Goal: Browse casually: Explore the website without a specific task or goal

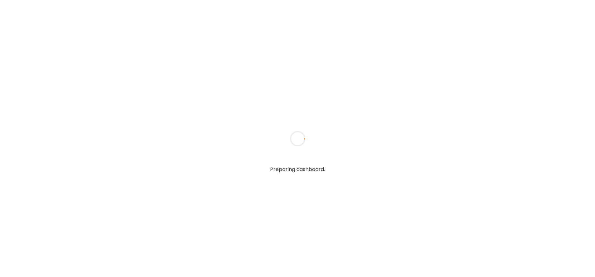
type input "**********"
type textarea "**********"
type input "**********"
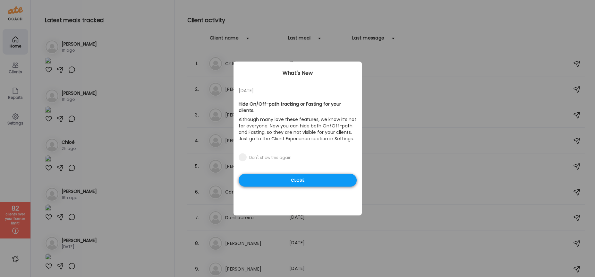
click at [320, 182] on div "Close" at bounding box center [298, 180] width 118 height 13
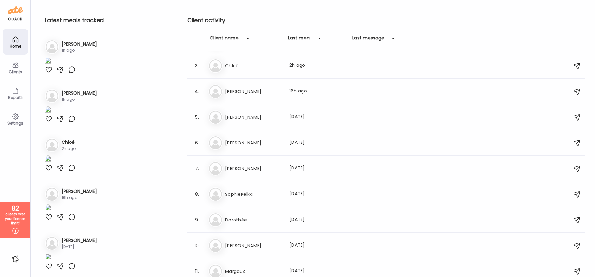
scroll to position [62, 0]
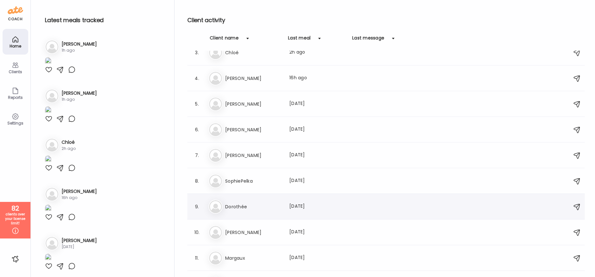
click at [256, 212] on div "Do Dorothée Last meal: [DATE]" at bounding box center [387, 207] width 357 height 14
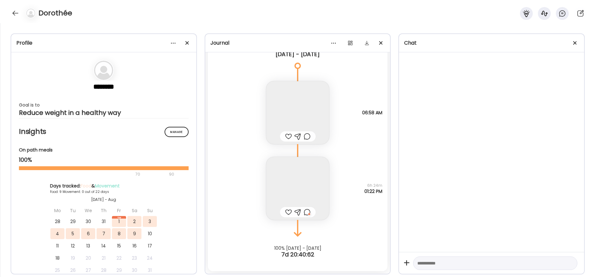
scroll to position [4011, 0]
click at [184, 41] on div at bounding box center [187, 43] width 13 height 13
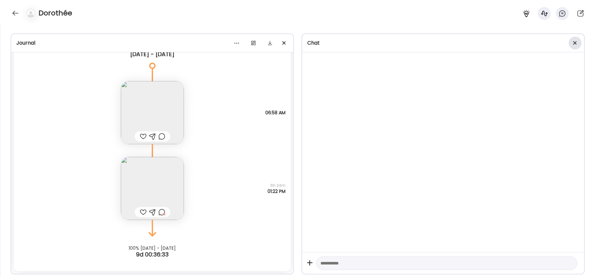
click at [573, 43] on div at bounding box center [575, 43] width 13 height 13
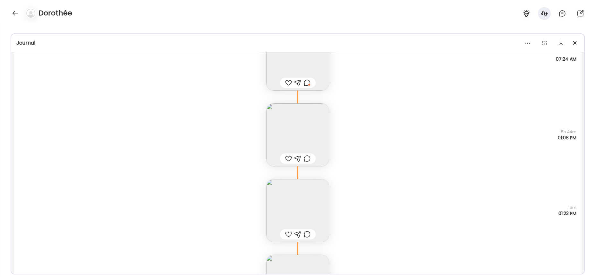
scroll to position [83, 0]
click at [296, 136] on img at bounding box center [297, 135] width 63 height 63
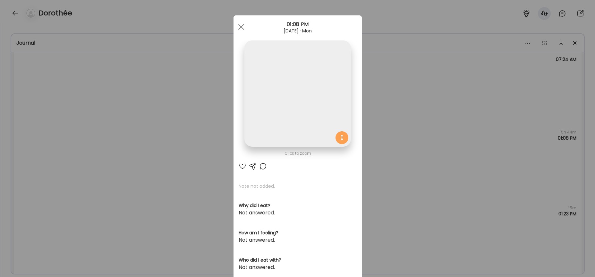
click at [288, 116] on img at bounding box center [298, 93] width 106 height 106
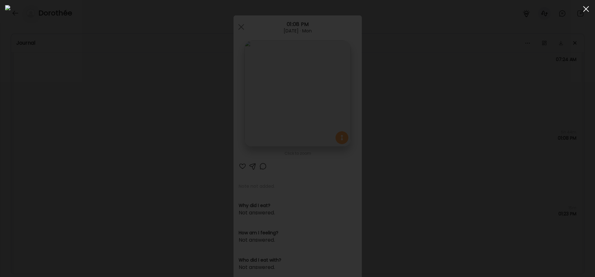
click at [588, 12] on div at bounding box center [586, 9] width 13 height 13
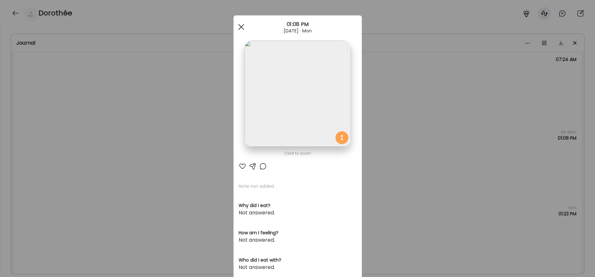
click at [239, 26] on div at bounding box center [241, 27] width 13 height 13
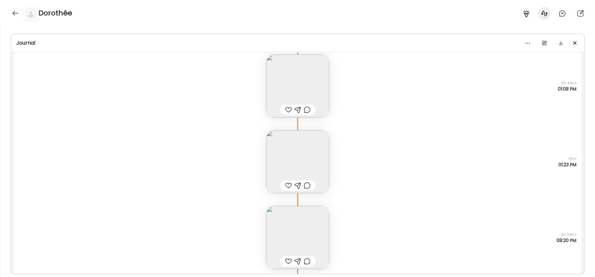
scroll to position [133, 0]
click at [301, 144] on img at bounding box center [297, 161] width 63 height 63
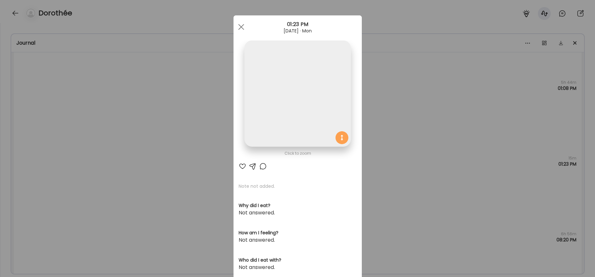
click at [298, 138] on img at bounding box center [298, 93] width 106 height 106
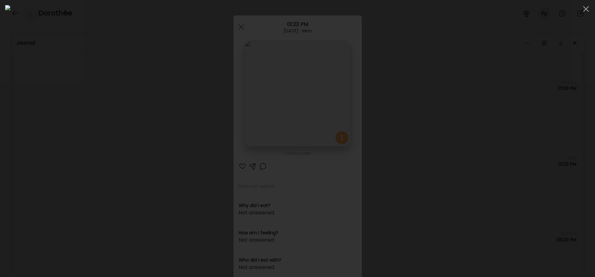
click at [585, 11] on div at bounding box center [586, 9] width 13 height 13
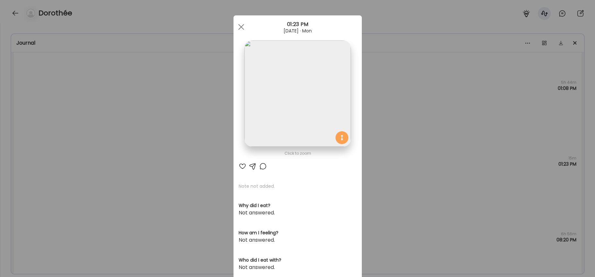
click at [235, 25] on div at bounding box center [241, 27] width 13 height 13
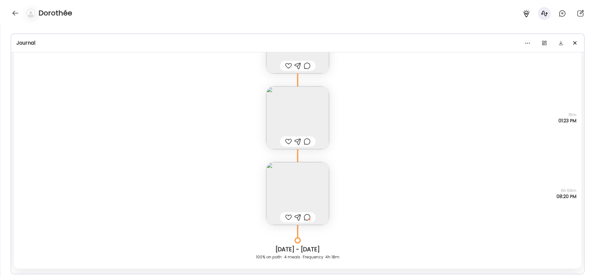
scroll to position [207, 0]
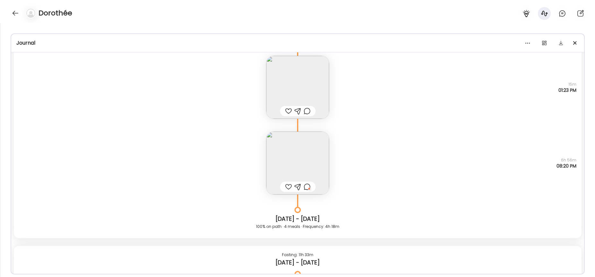
click at [292, 164] on img at bounding box center [297, 163] width 63 height 63
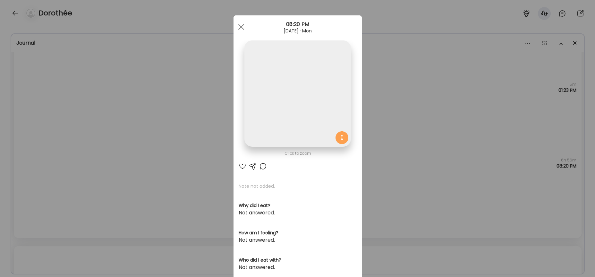
click at [281, 144] on img at bounding box center [298, 93] width 106 height 106
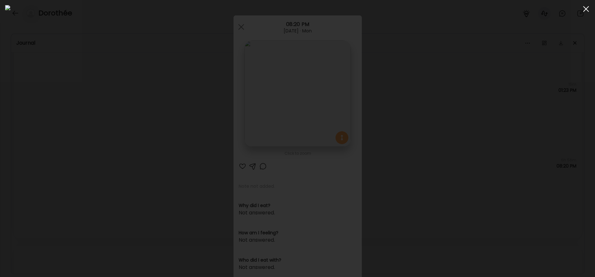
click at [583, 9] on div at bounding box center [586, 9] width 13 height 13
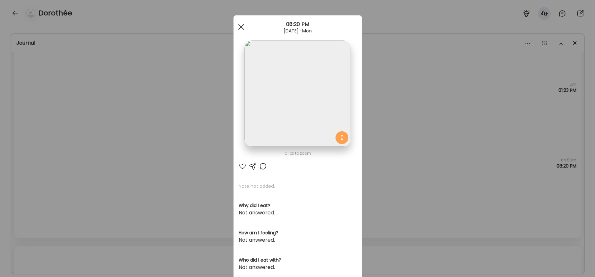
click at [243, 29] on div at bounding box center [241, 27] width 13 height 13
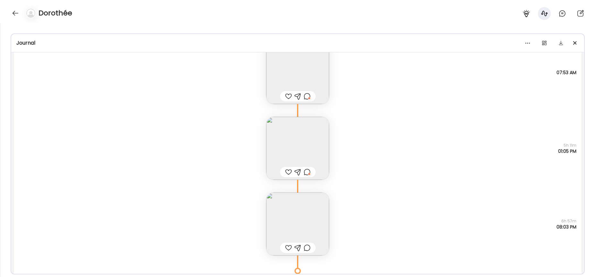
scroll to position [465, 0]
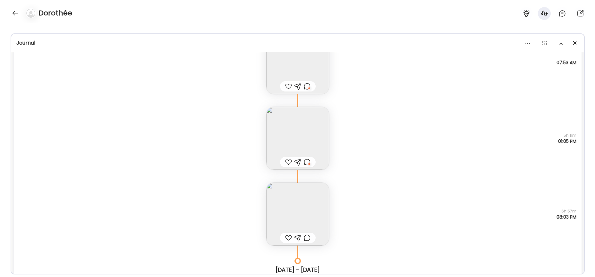
click at [298, 138] on img at bounding box center [297, 138] width 63 height 63
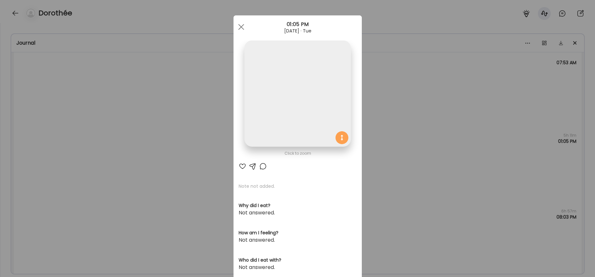
click at [282, 110] on img at bounding box center [298, 93] width 106 height 106
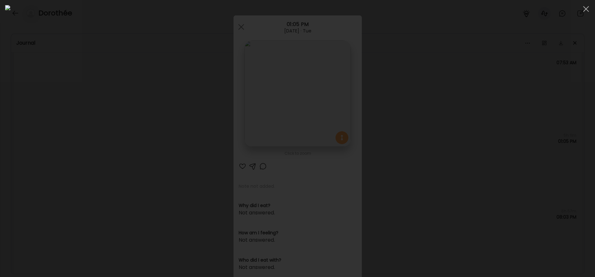
click at [585, 8] on div at bounding box center [586, 9] width 13 height 13
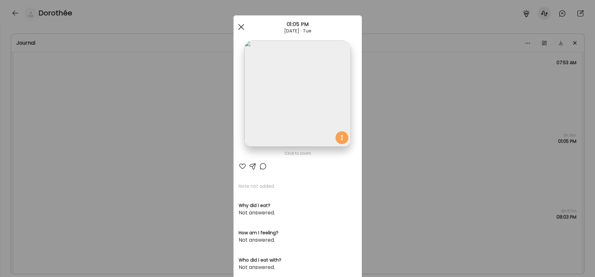
click at [241, 27] on div at bounding box center [241, 27] width 13 height 13
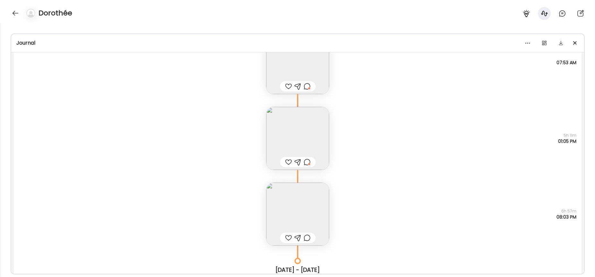
scroll to position [520, 0]
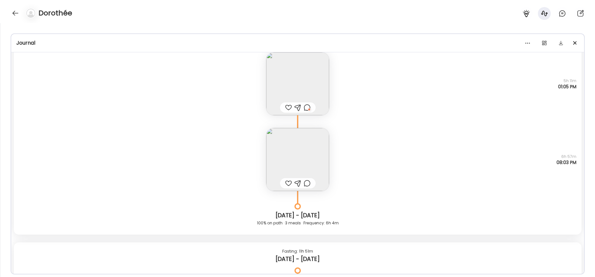
click at [300, 144] on img at bounding box center [297, 159] width 63 height 63
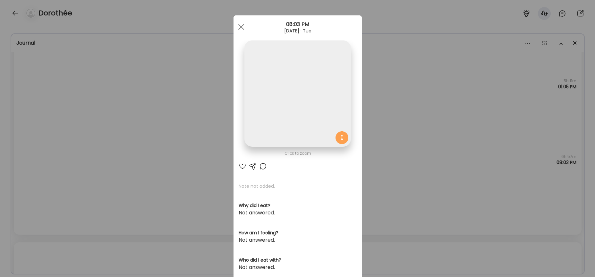
click at [300, 137] on img at bounding box center [298, 93] width 106 height 106
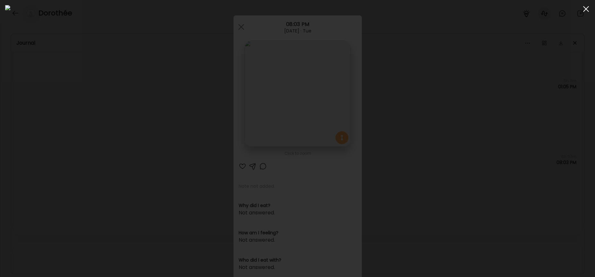
click at [585, 8] on div at bounding box center [586, 9] width 13 height 13
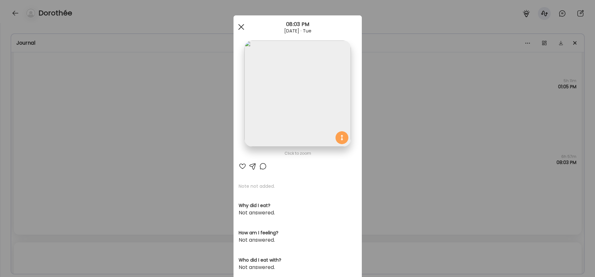
click at [239, 28] on div at bounding box center [241, 27] width 13 height 13
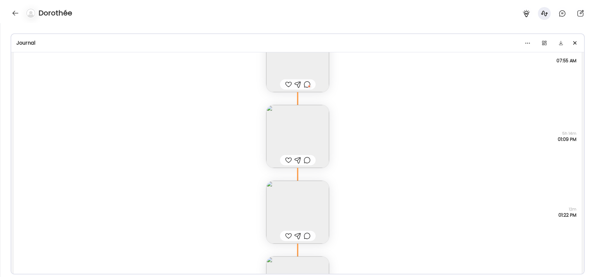
scroll to position [745, 0]
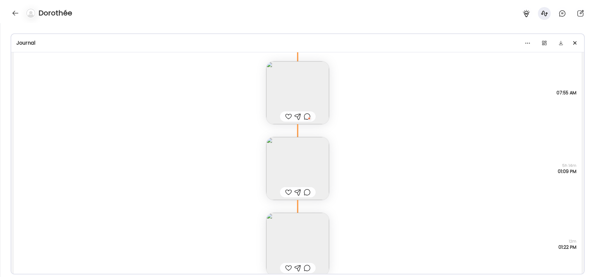
click at [287, 98] on img at bounding box center [297, 92] width 63 height 63
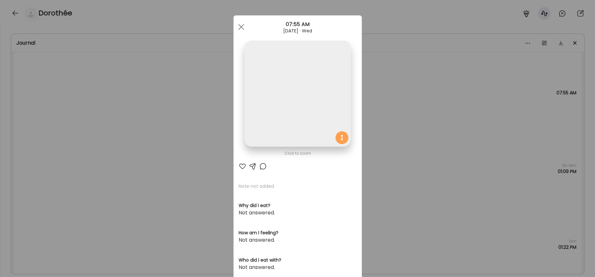
click at [283, 82] on img at bounding box center [298, 93] width 106 height 106
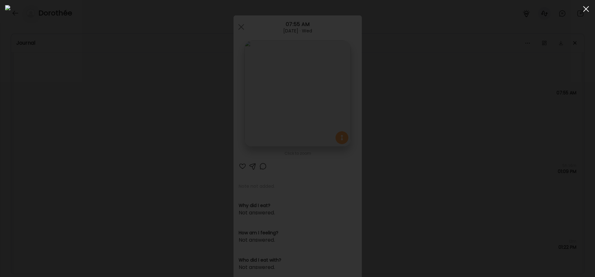
click at [586, 12] on div at bounding box center [586, 9] width 13 height 13
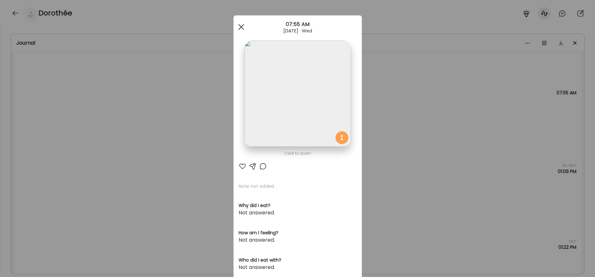
click at [240, 29] on span at bounding box center [241, 27] width 6 height 6
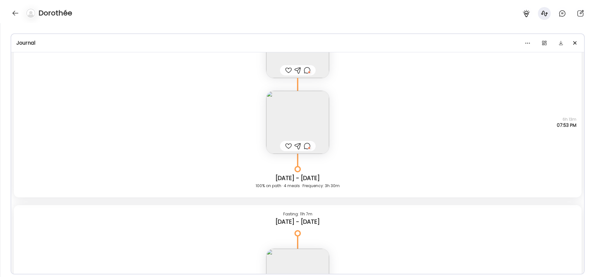
scroll to position [2587, 0]
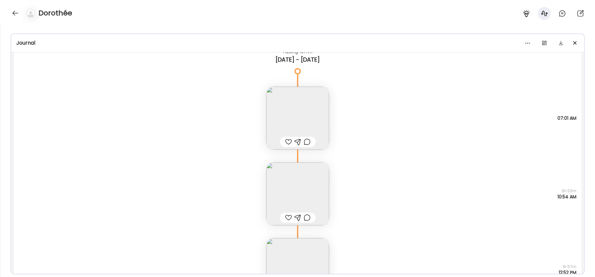
drag, startPoint x: 240, startPoint y: 276, endPoint x: 323, endPoint y: 196, distance: 115.6
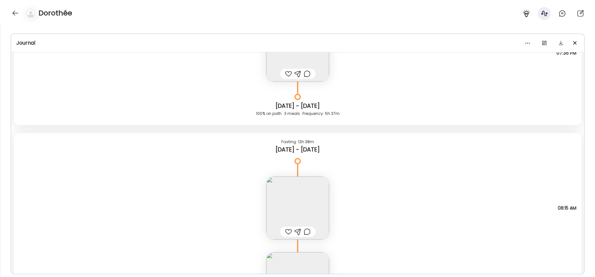
scroll to position [3235, 0]
